Goal: Task Accomplishment & Management: Complete application form

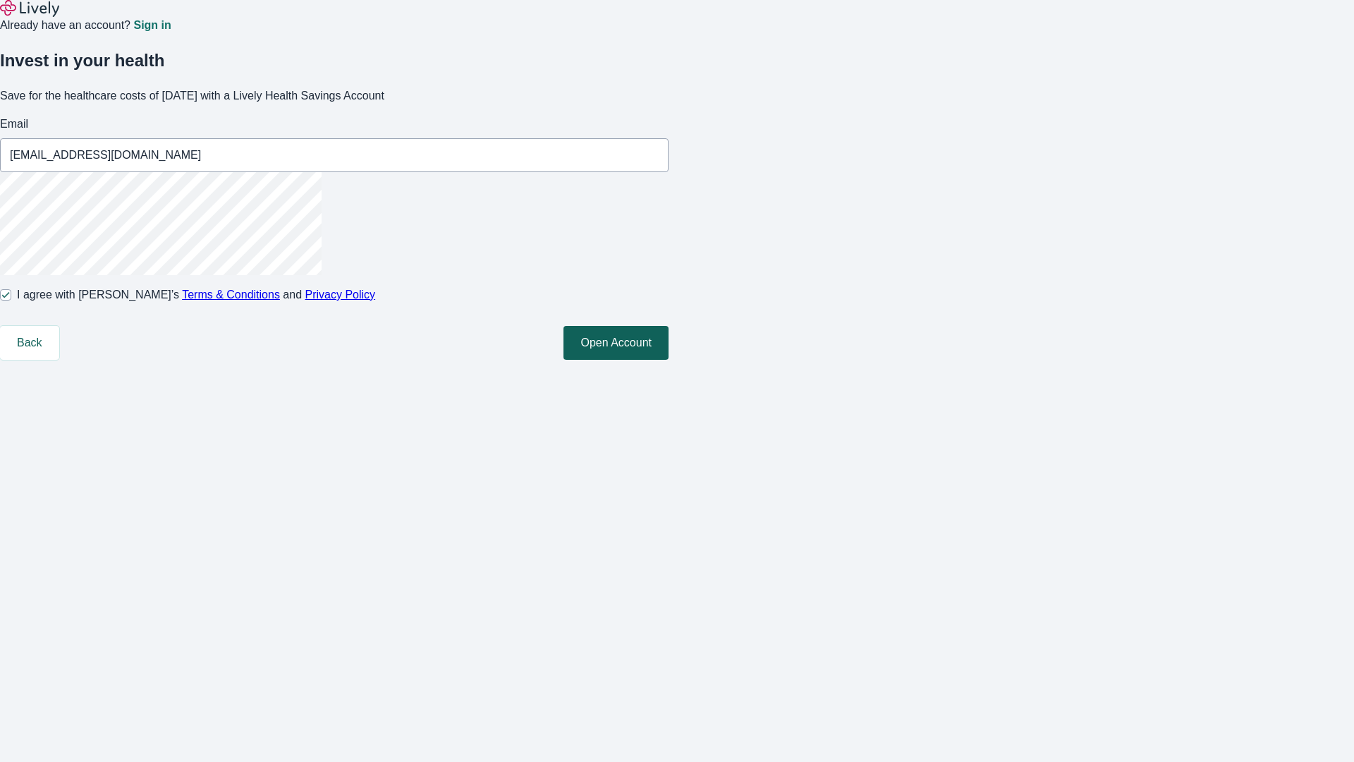
click at [669, 360] on button "Open Account" at bounding box center [615, 343] width 105 height 34
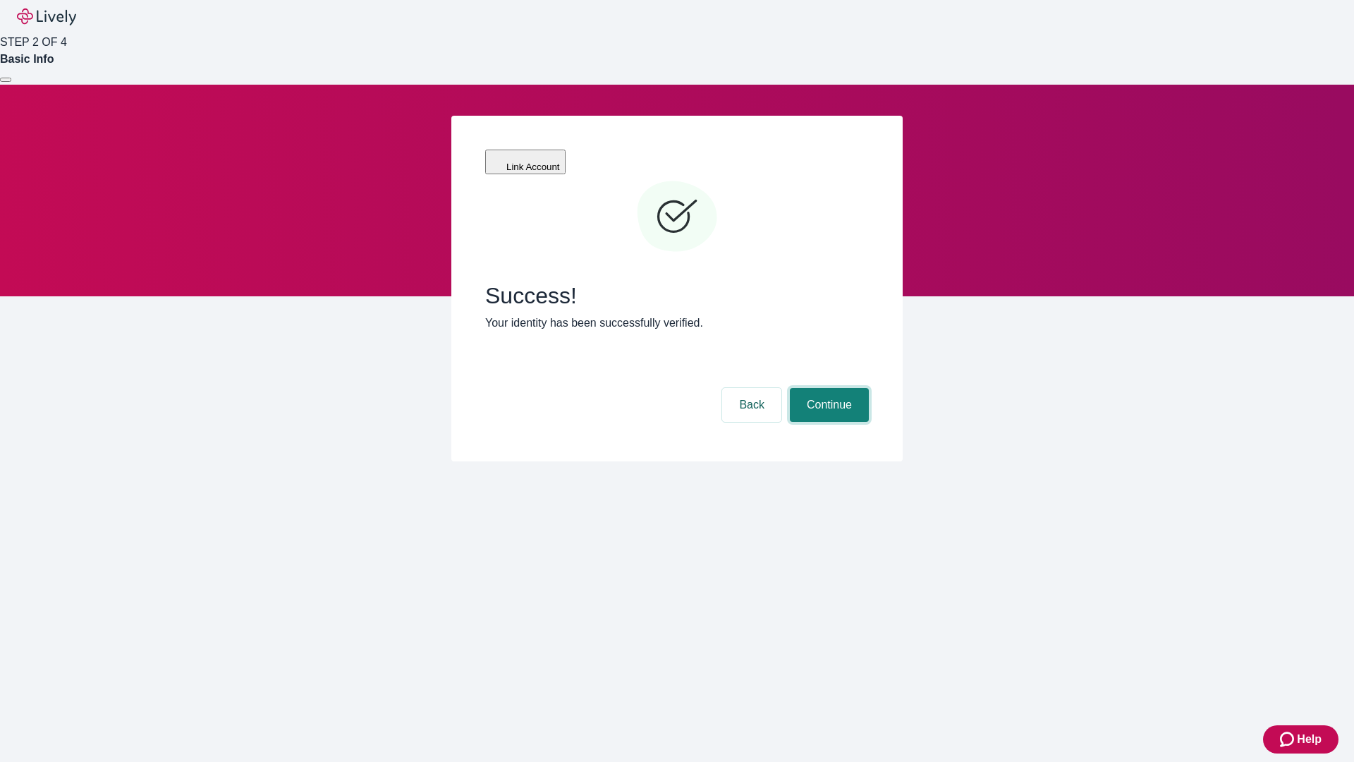
click at [827, 388] on button "Continue" at bounding box center [829, 405] width 79 height 34
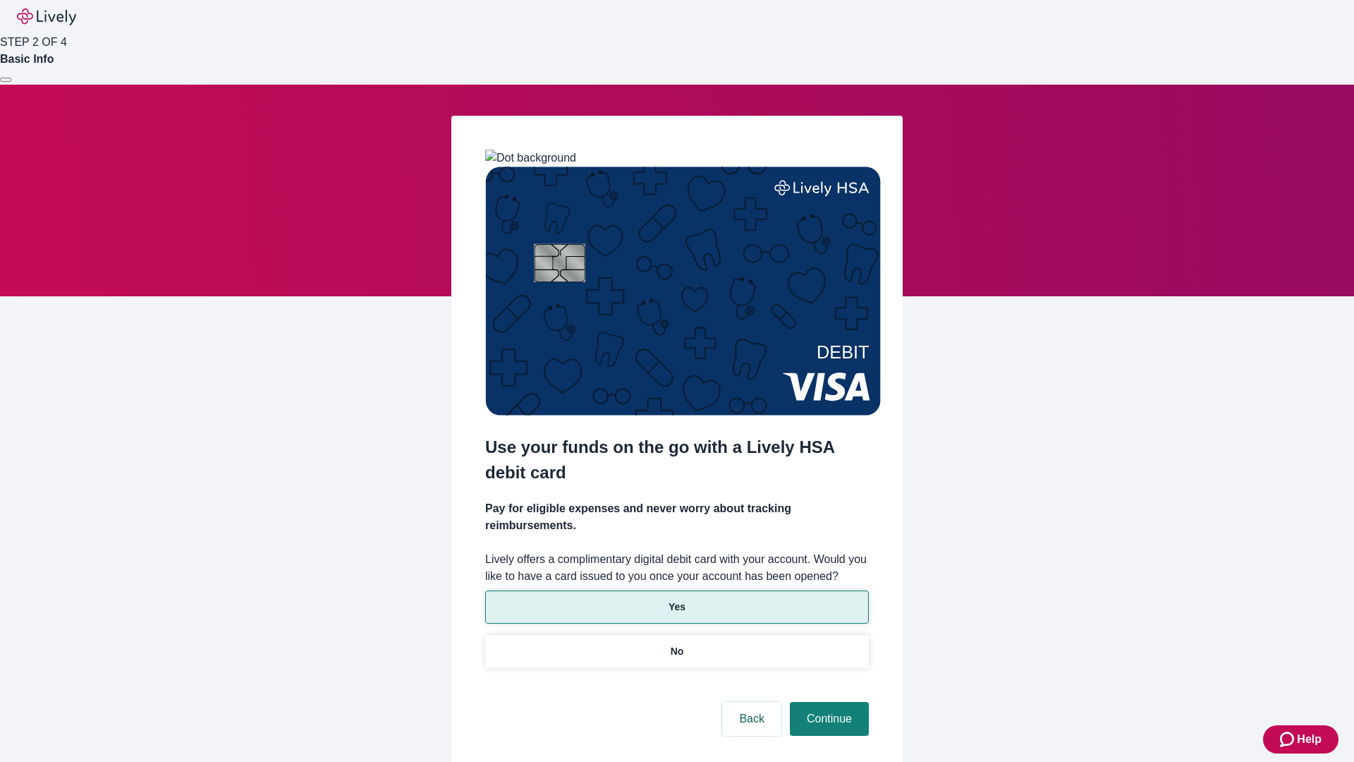
click at [676, 599] on p "Yes" at bounding box center [677, 606] width 17 height 15
click at [827, 702] on button "Continue" at bounding box center [829, 719] width 79 height 34
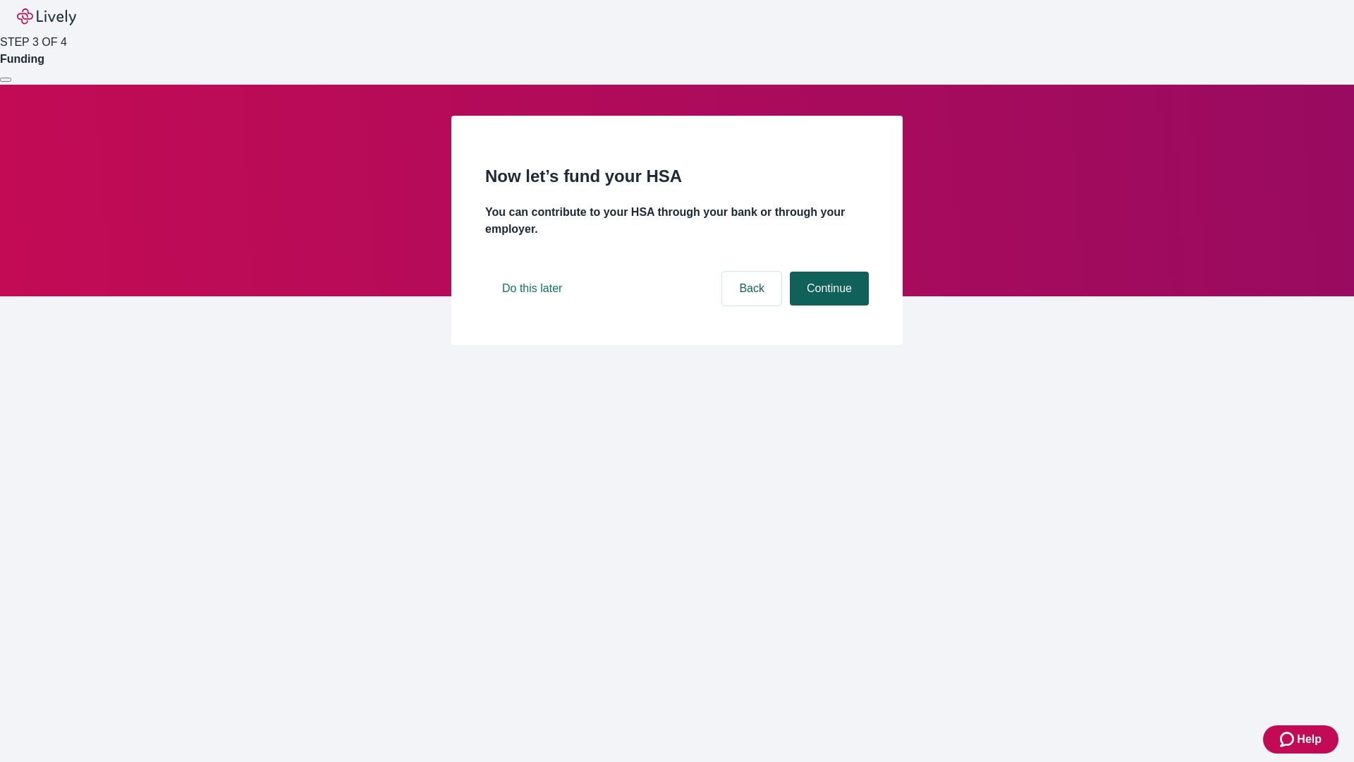
click at [827, 305] on button "Continue" at bounding box center [829, 289] width 79 height 34
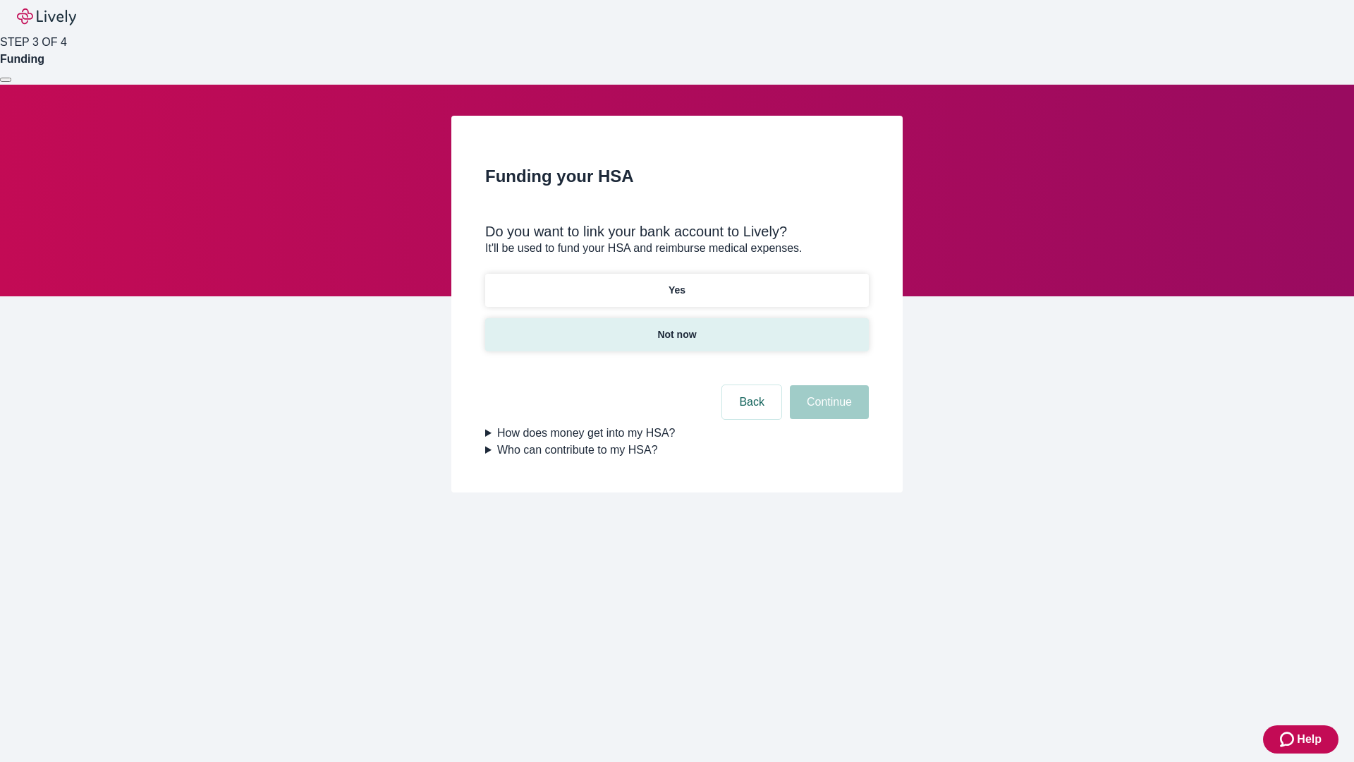
click at [676, 327] on p "Not now" at bounding box center [676, 334] width 39 height 15
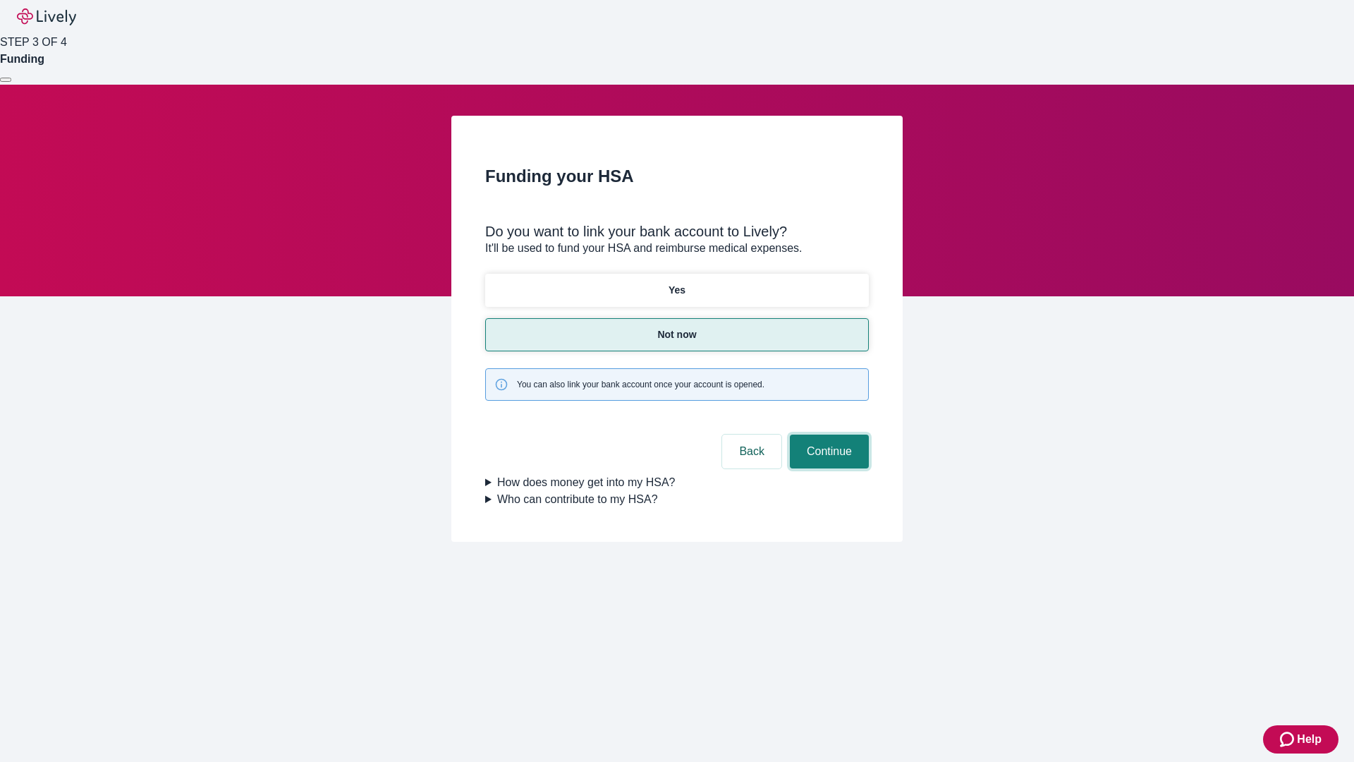
click at [827, 434] on button "Continue" at bounding box center [829, 451] width 79 height 34
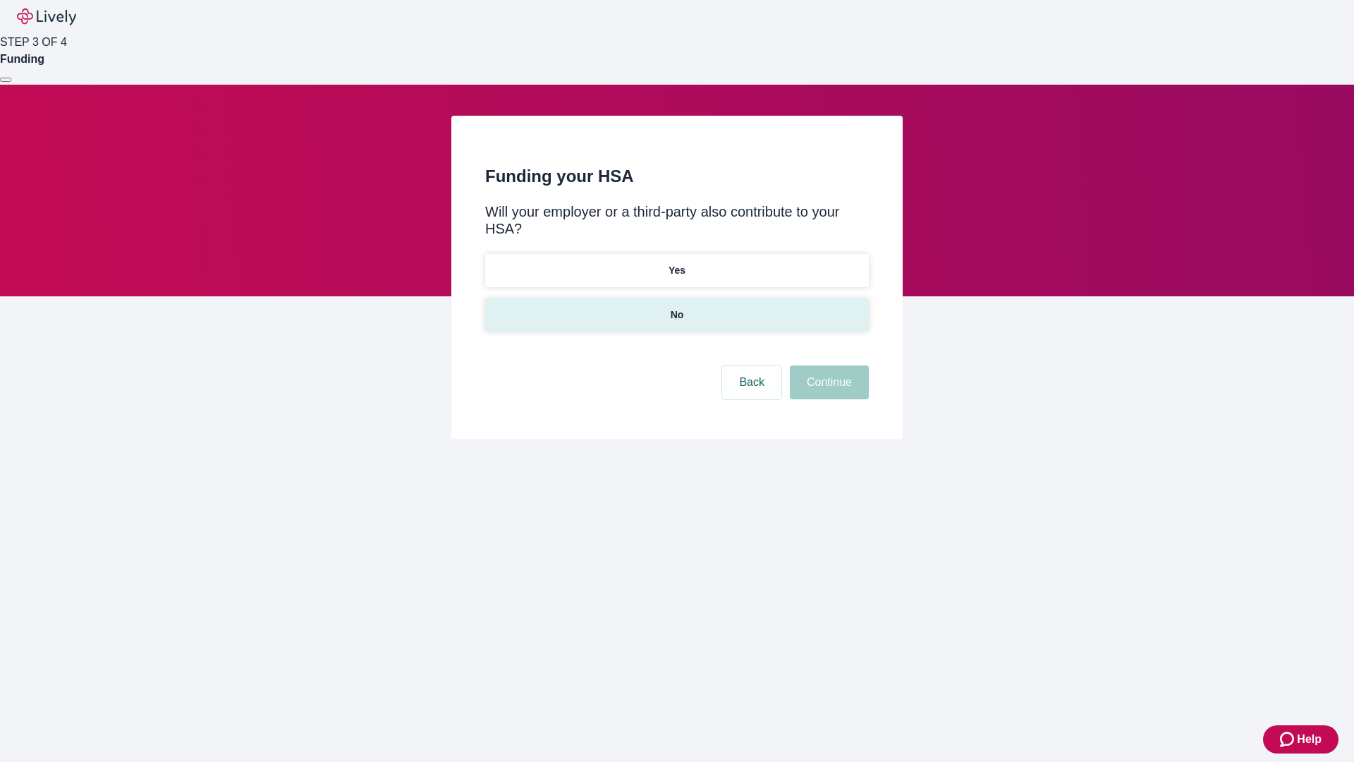
click at [676, 307] on p "No" at bounding box center [677, 314] width 13 height 15
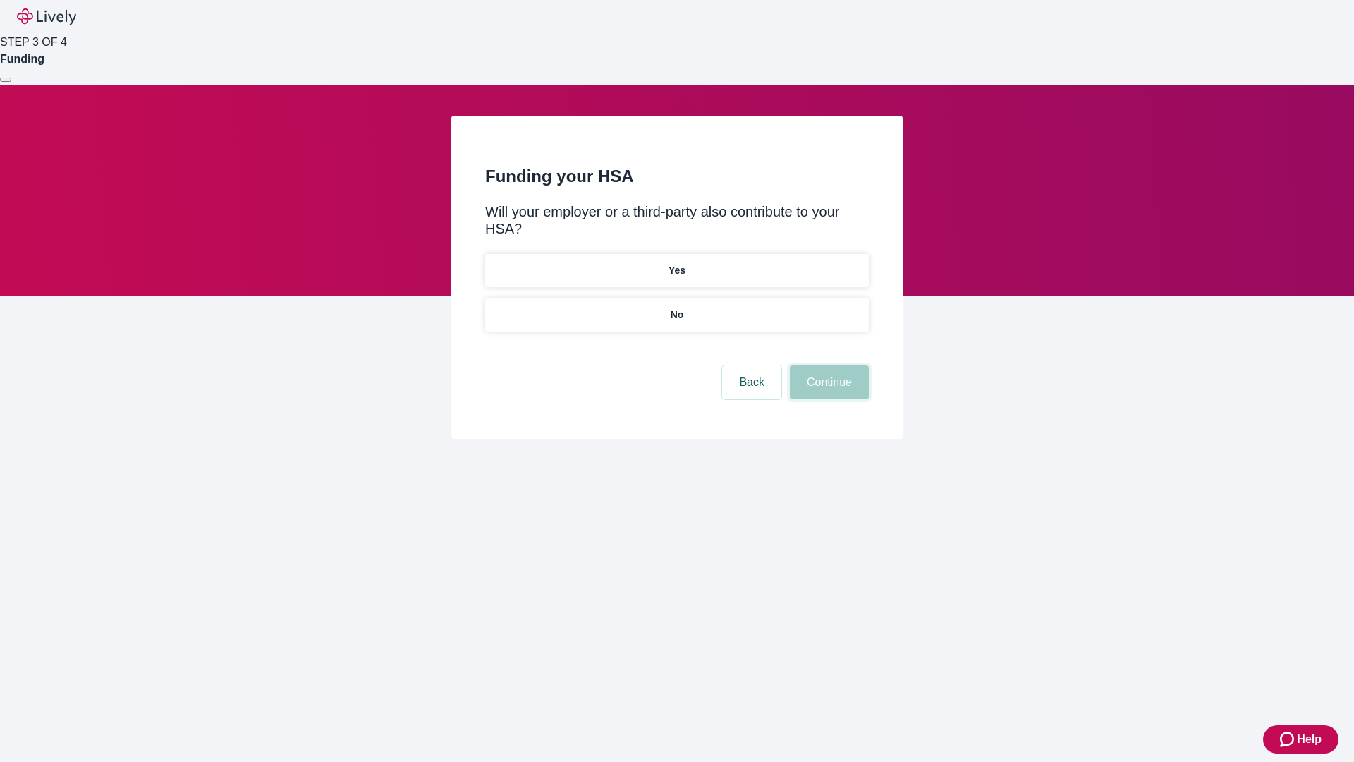
click at [827, 365] on button "Continue" at bounding box center [829, 382] width 79 height 34
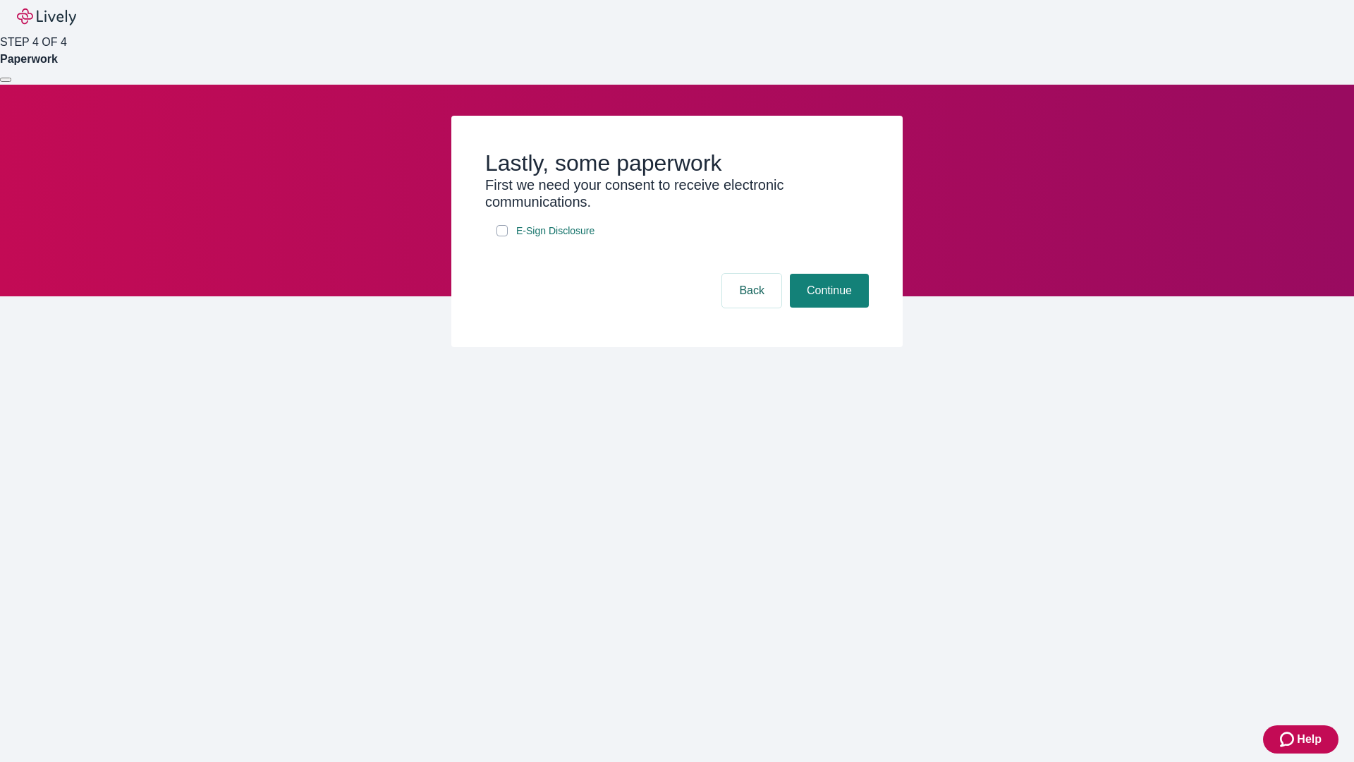
click at [502, 236] on input "E-Sign Disclosure" at bounding box center [501, 230] width 11 height 11
checkbox input "true"
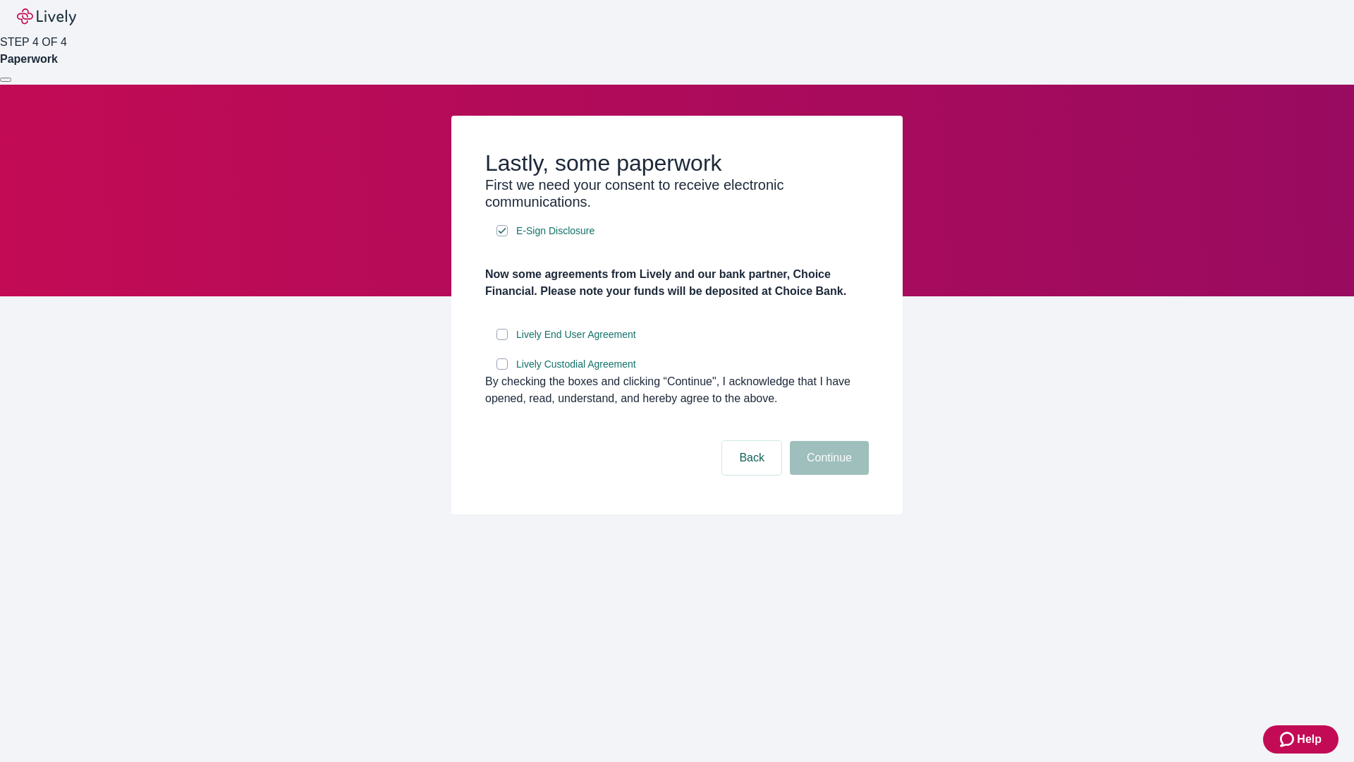
click at [502, 340] on input "Lively End User Agreement" at bounding box center [501, 334] width 11 height 11
checkbox input "true"
click at [502, 370] on input "Lively Custodial Agreement" at bounding box center [501, 363] width 11 height 11
checkbox input "true"
click at [827, 475] on button "Continue" at bounding box center [829, 458] width 79 height 34
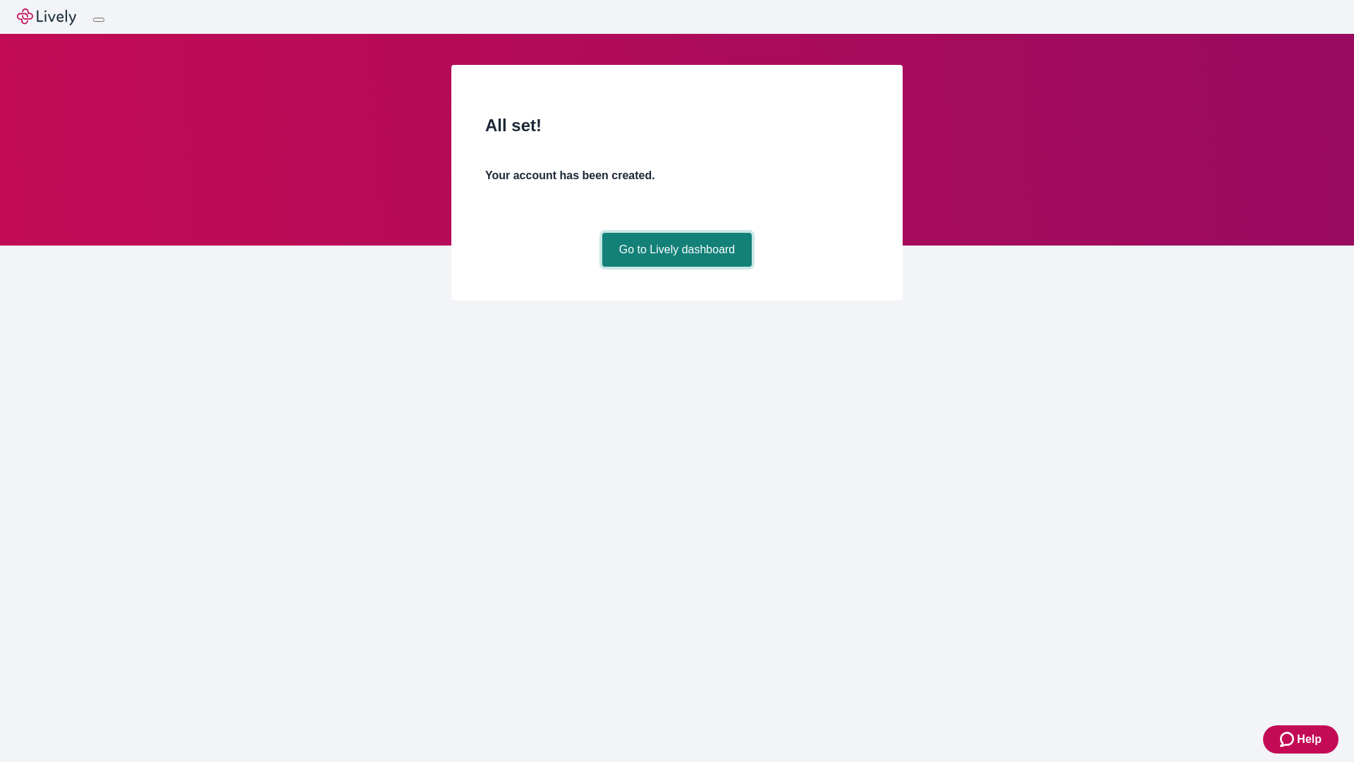
click at [676, 267] on link "Go to Lively dashboard" at bounding box center [677, 250] width 150 height 34
